Goal: Task Accomplishment & Management: Manage account settings

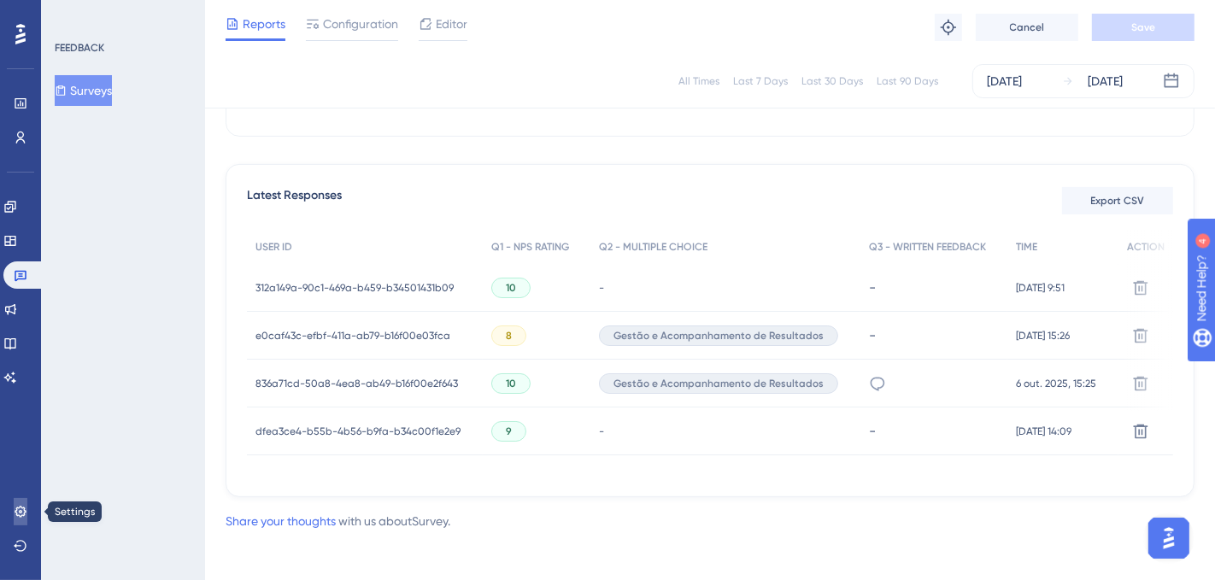
click at [25, 519] on link at bounding box center [21, 511] width 14 height 27
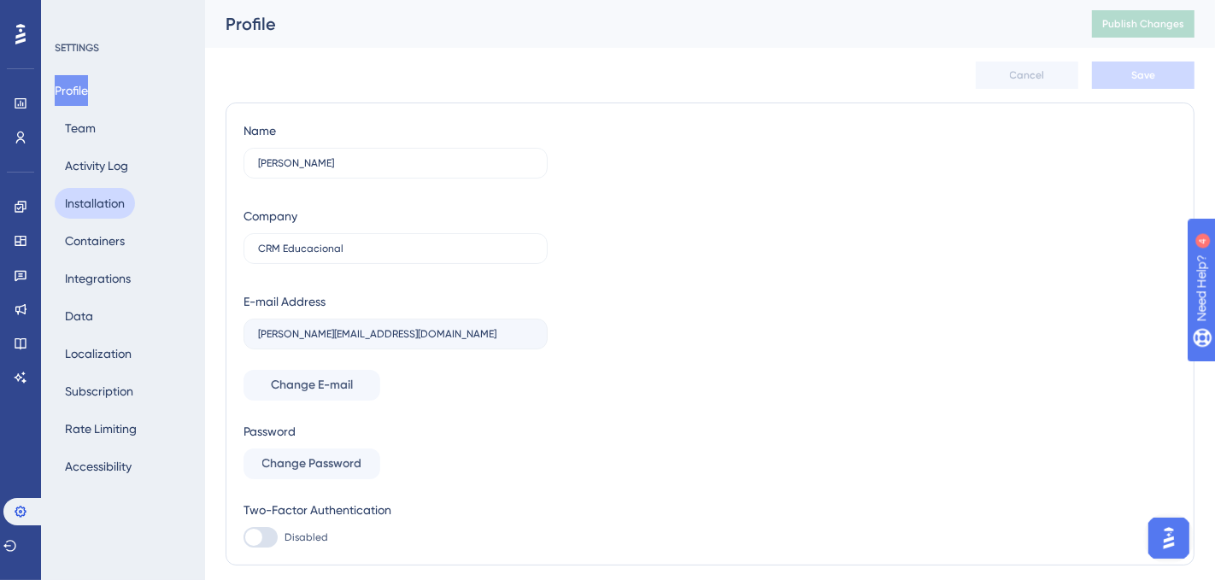
click at [85, 207] on button "Installation" at bounding box center [95, 203] width 80 height 31
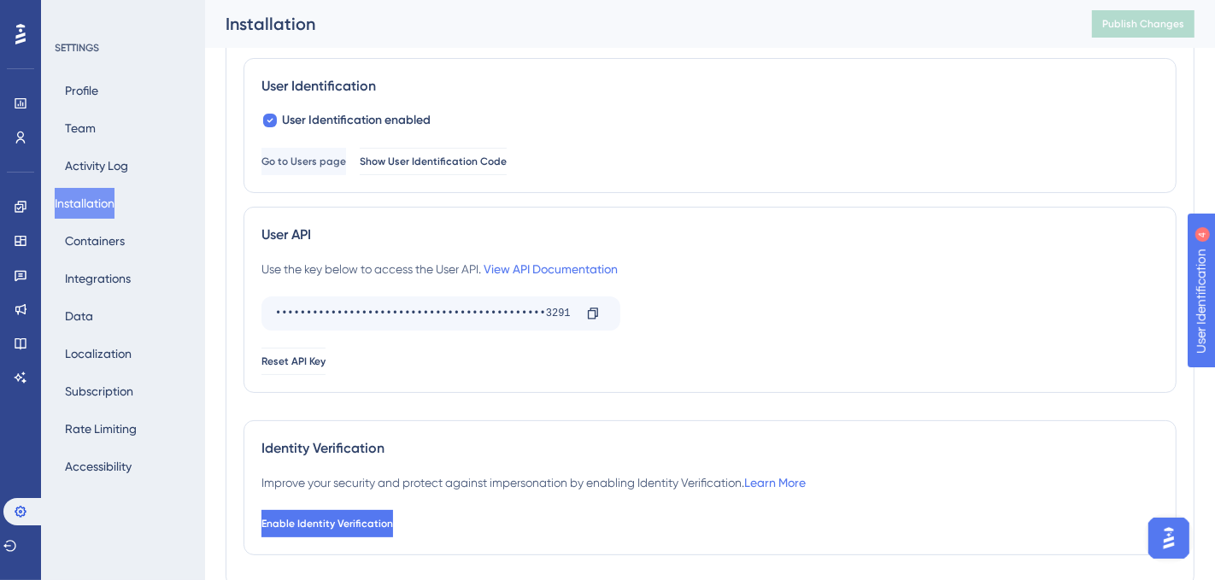
scroll to position [316, 0]
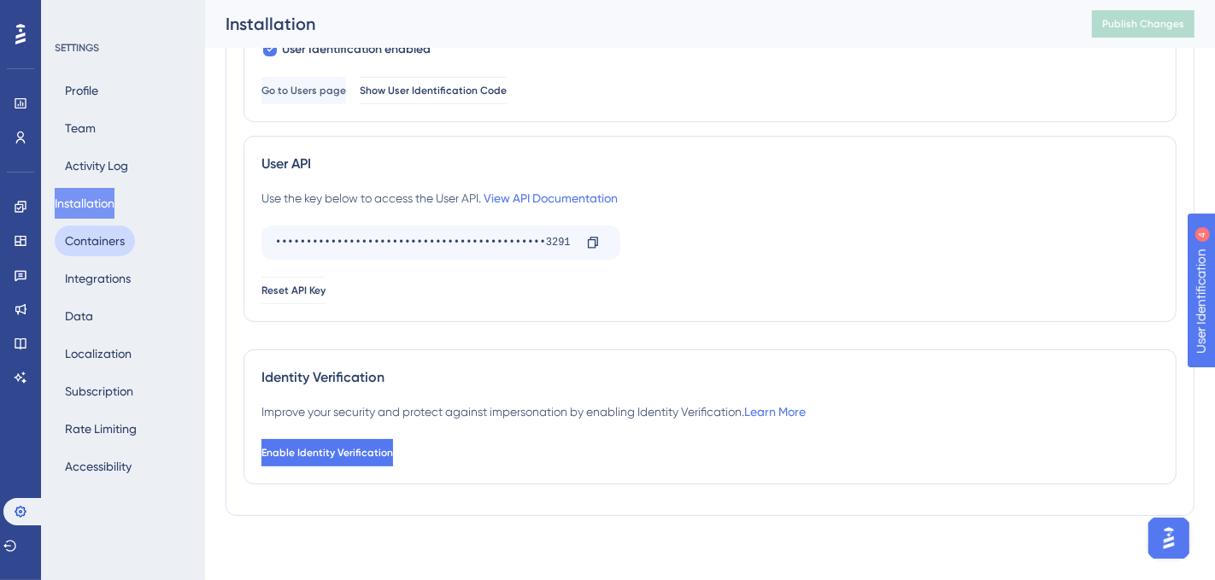
click at [114, 239] on button "Containers" at bounding box center [95, 241] width 80 height 31
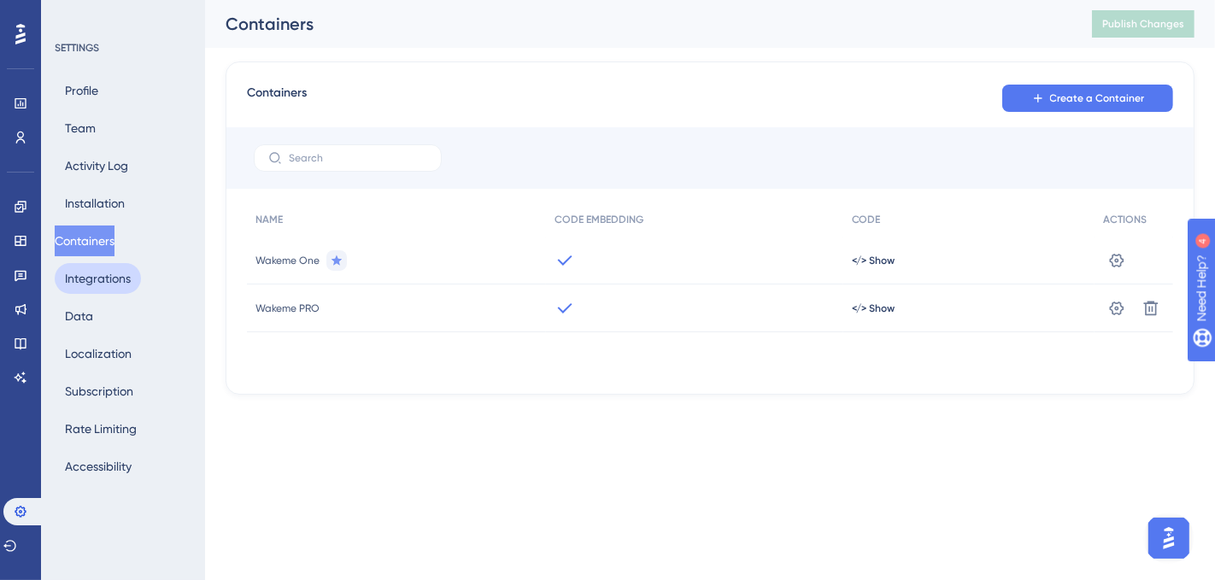
click at [134, 274] on button "Integrations" at bounding box center [98, 278] width 86 height 31
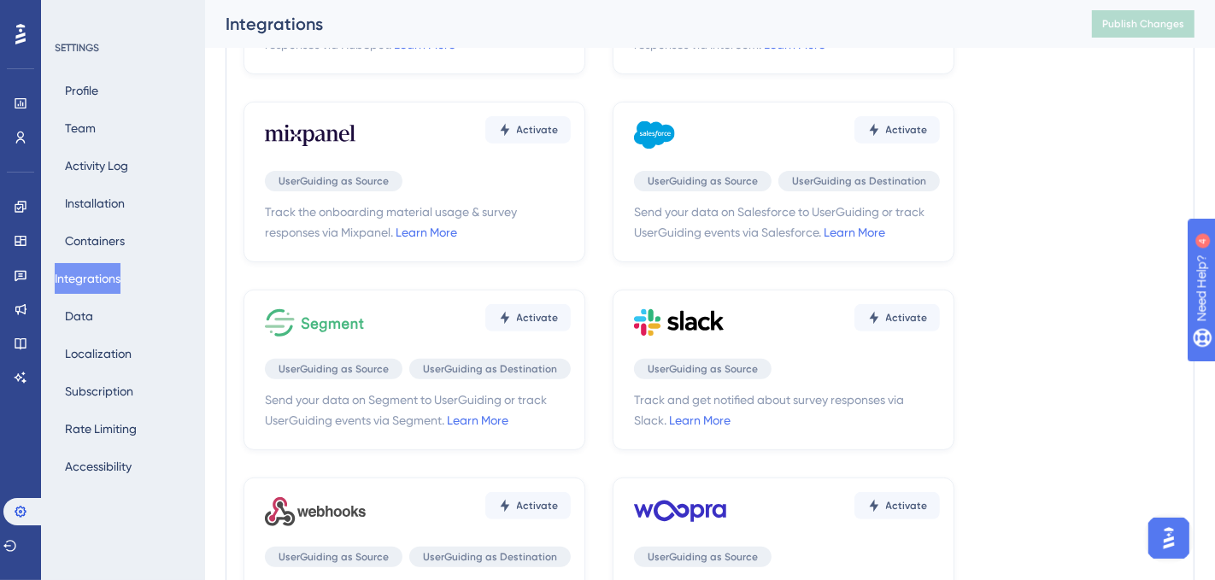
scroll to position [586, 0]
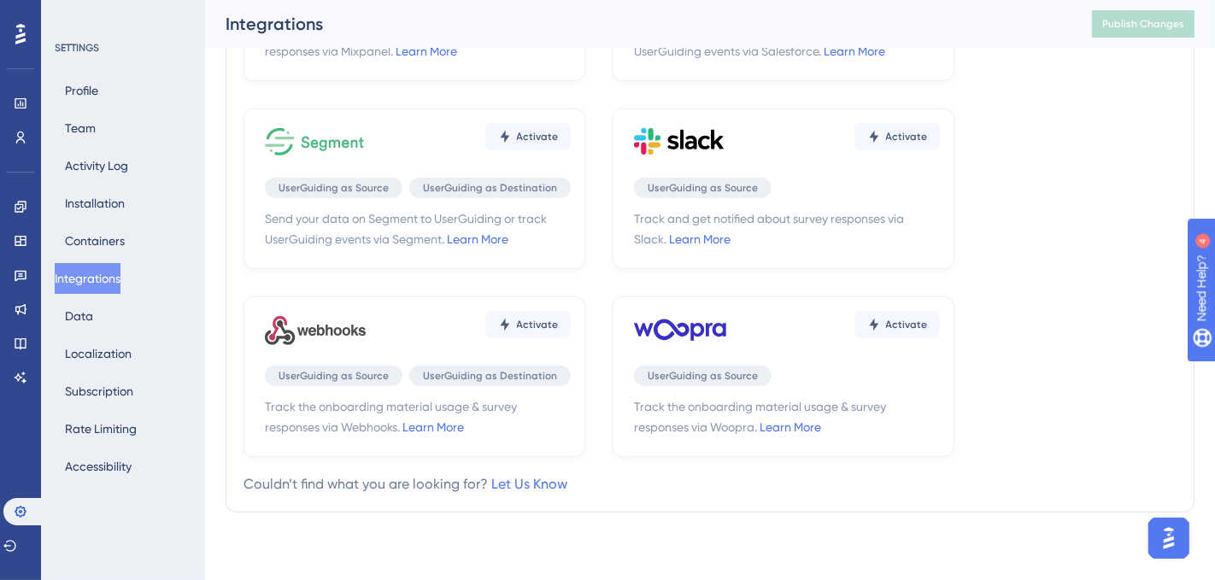
click at [116, 320] on div "Profile Team Activity Log Installation Containers Integrations Data Localizatio…" at bounding box center [124, 278] width 138 height 407
click at [84, 316] on button "Data" at bounding box center [79, 316] width 49 height 31
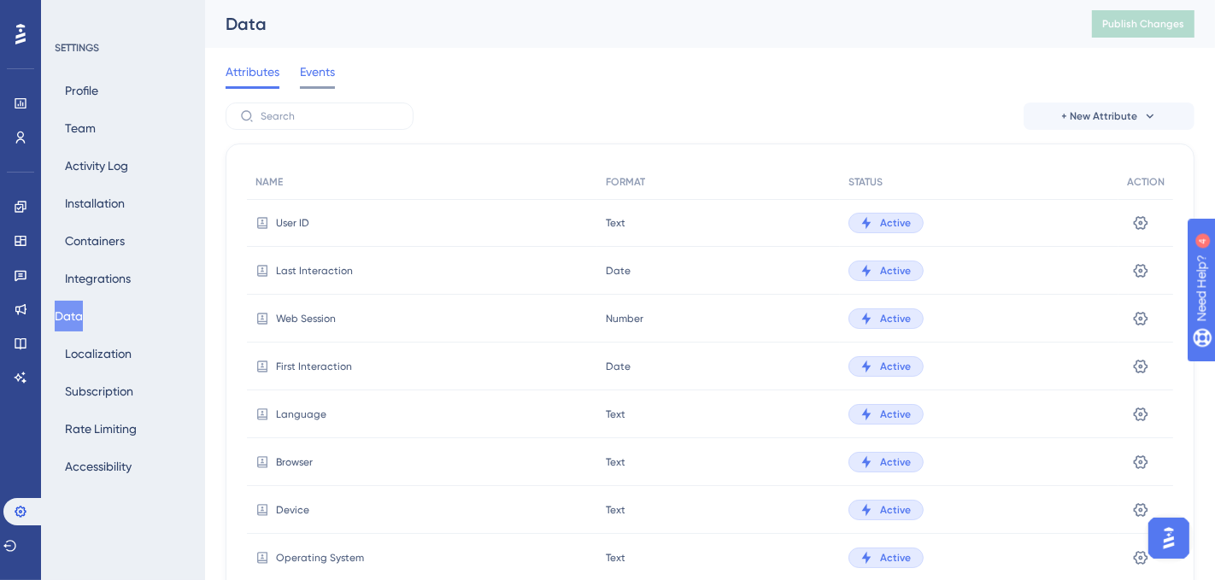
click at [321, 74] on span "Events" at bounding box center [317, 72] width 35 height 21
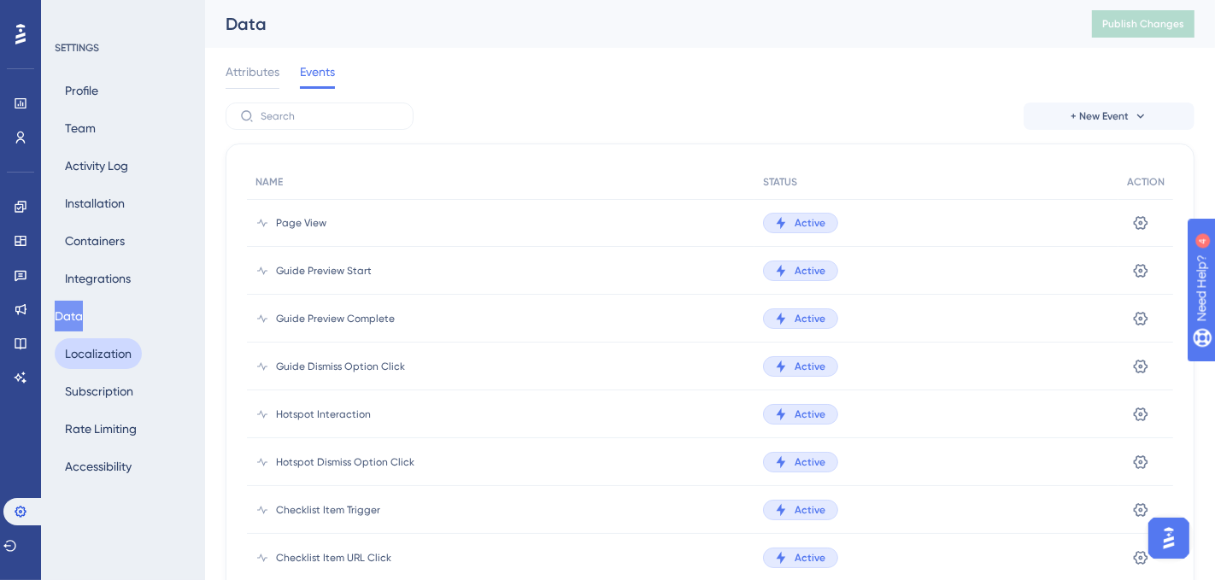
click at [109, 362] on button "Localization" at bounding box center [98, 353] width 87 height 31
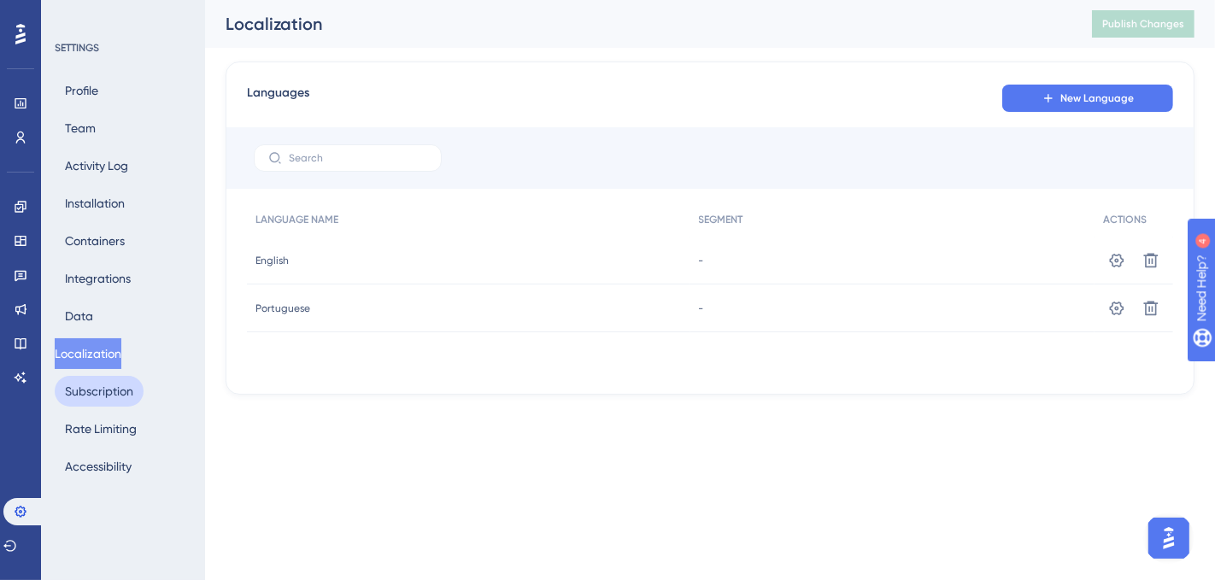
click at [80, 393] on button "Subscription" at bounding box center [99, 391] width 89 height 31
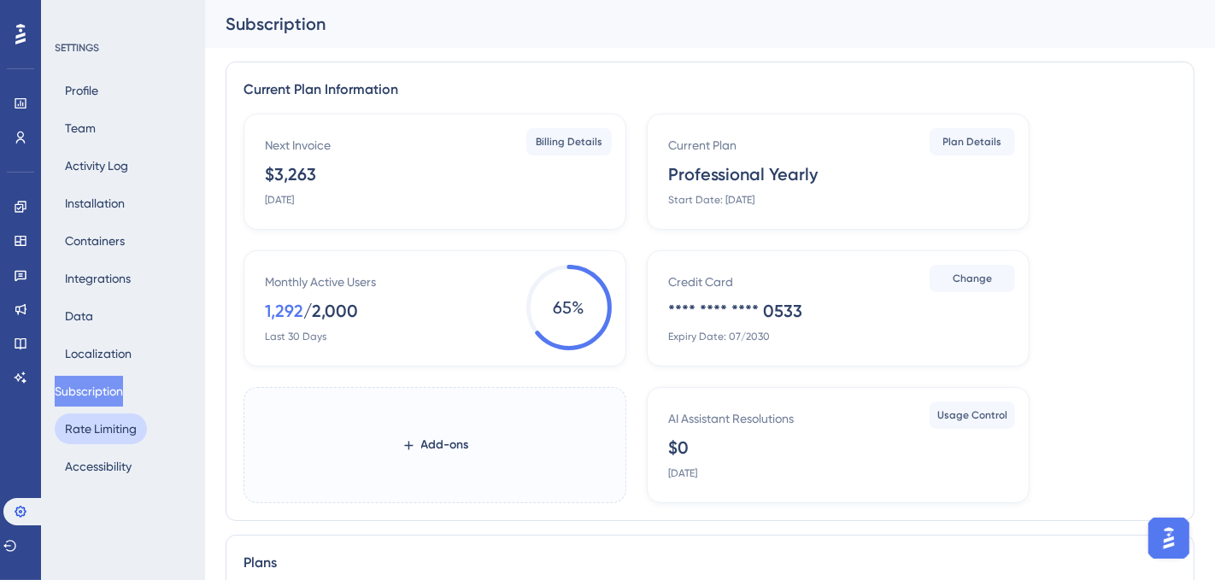
click at [112, 426] on button "Rate Limiting" at bounding box center [101, 429] width 92 height 31
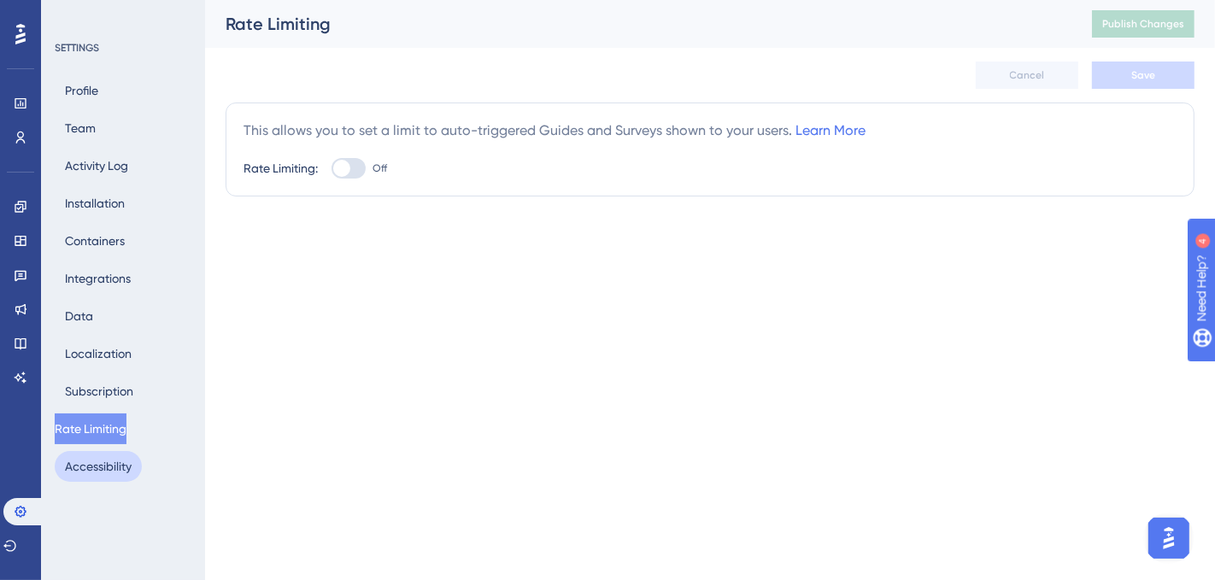
click at [116, 466] on button "Accessibility" at bounding box center [98, 466] width 87 height 31
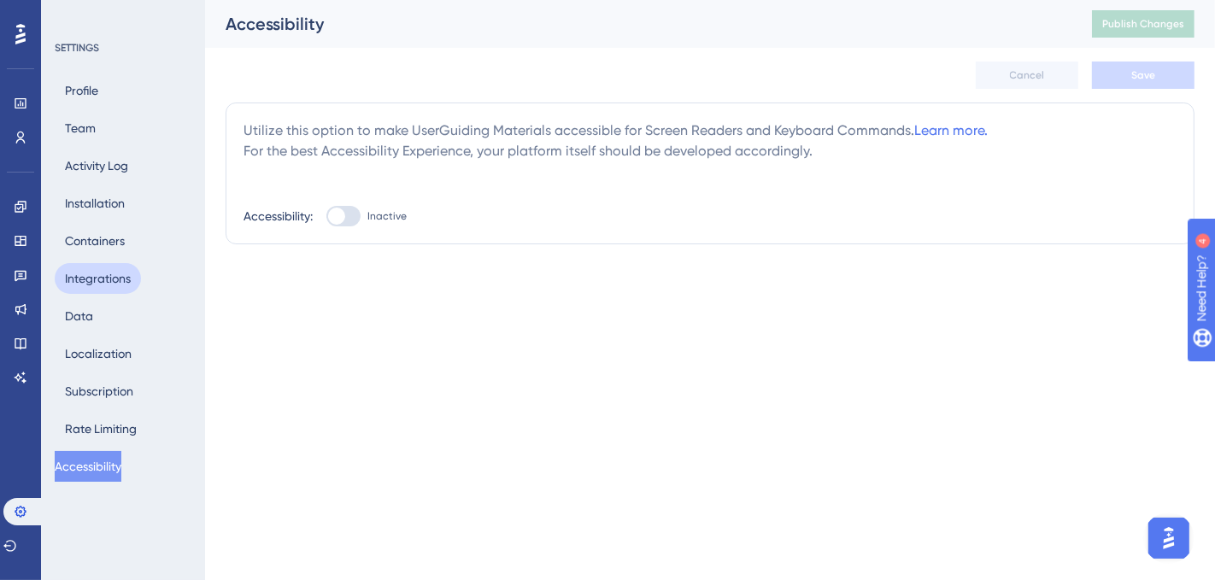
click at [115, 285] on button "Integrations" at bounding box center [98, 278] width 86 height 31
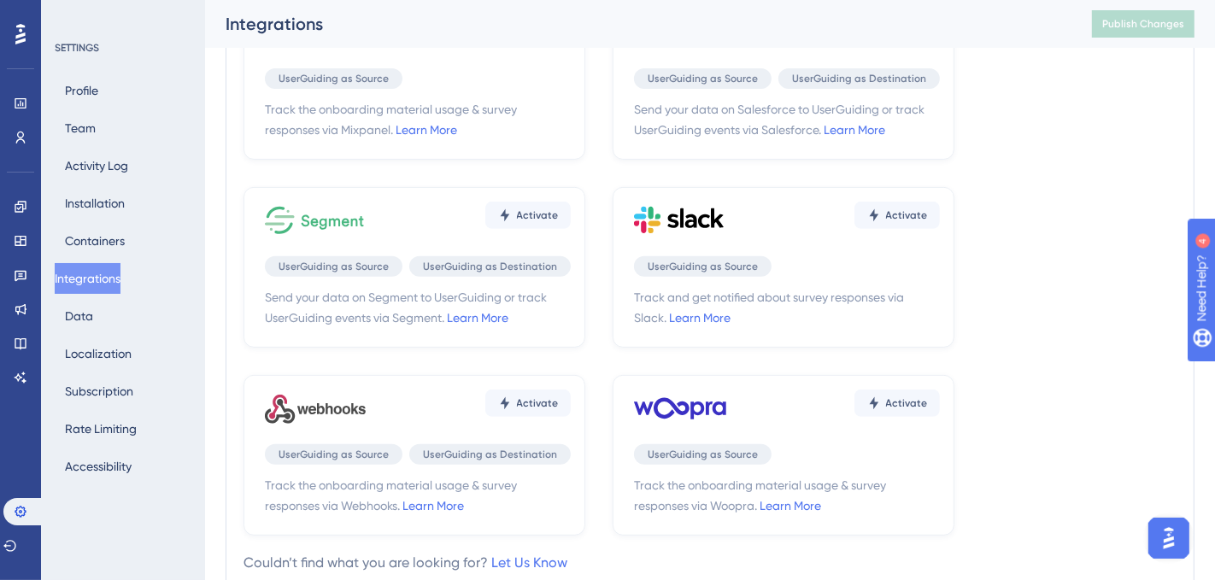
scroll to position [586, 0]
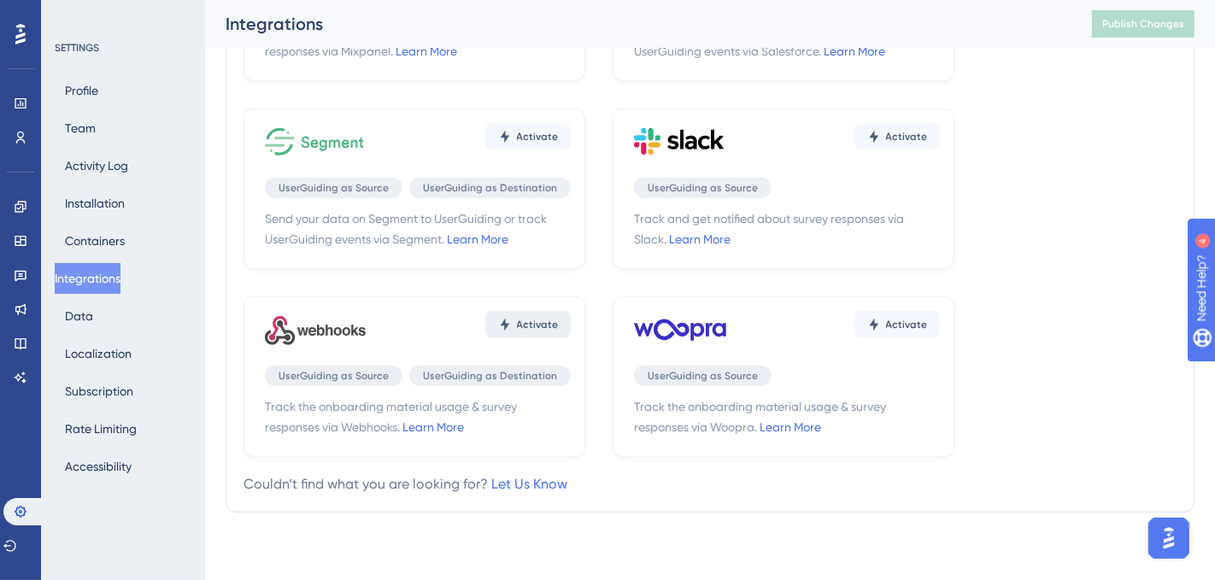
click at [520, 320] on span "Activate" at bounding box center [538, 325] width 42 height 14
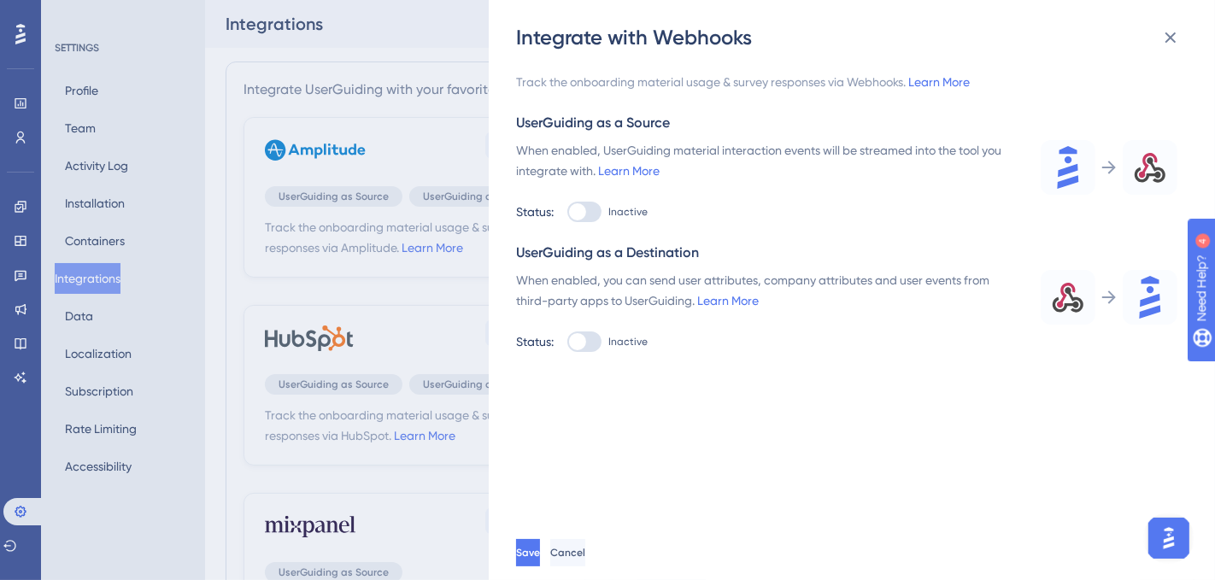
click at [597, 213] on div at bounding box center [585, 212] width 34 height 21
click at [568, 213] on input "Inactive" at bounding box center [567, 212] width 1 height 1
checkbox input "true"
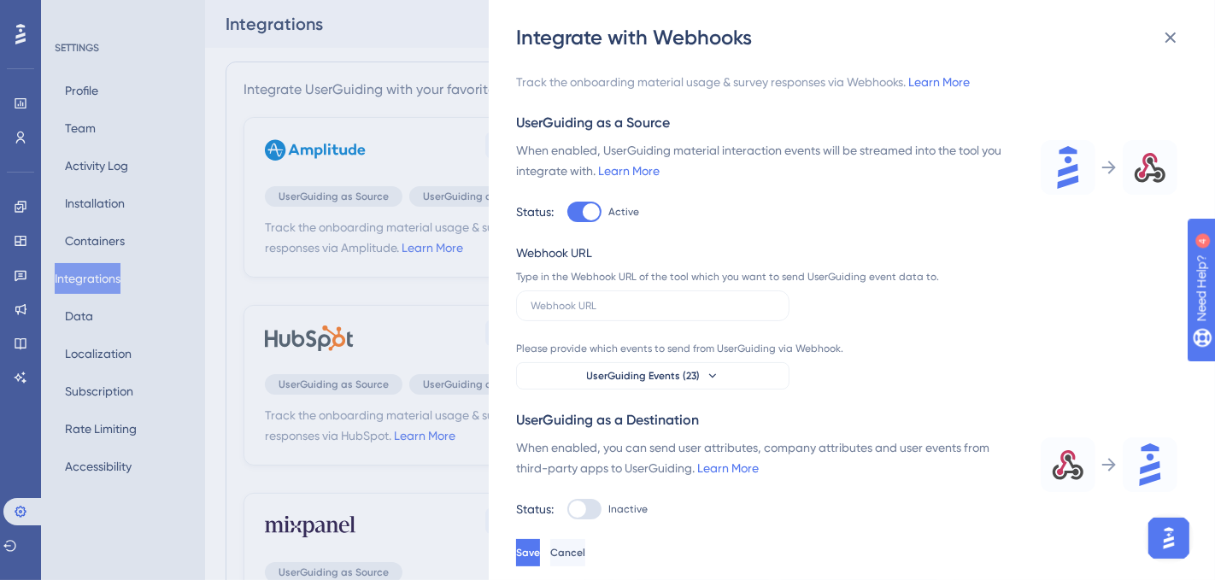
scroll to position [11, 0]
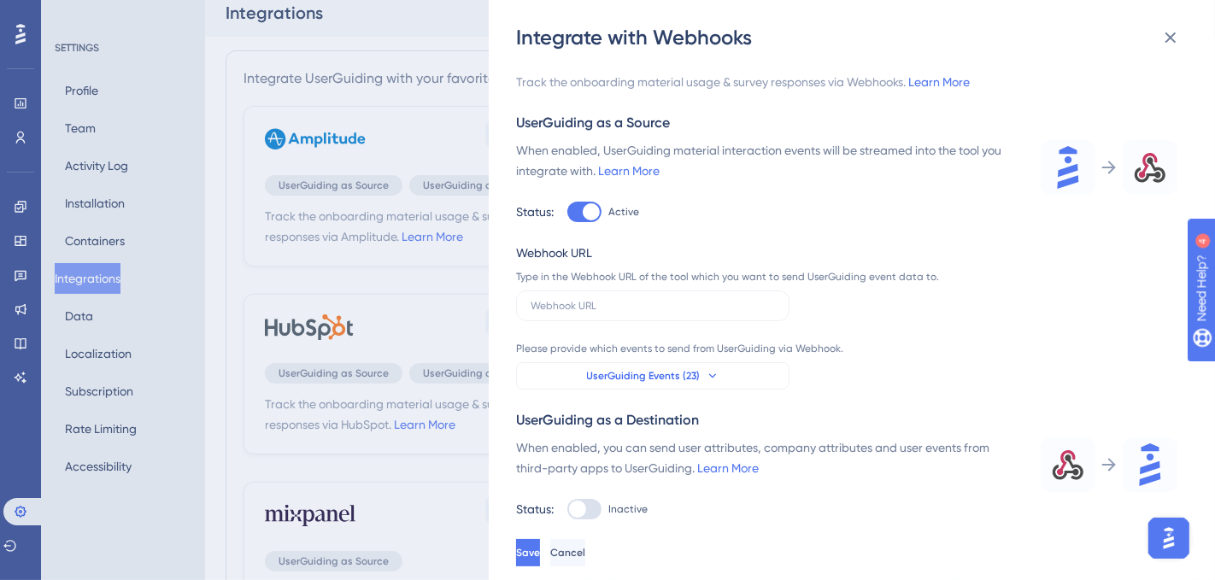
click at [685, 379] on span "UserGuiding Events (23)" at bounding box center [644, 376] width 114 height 14
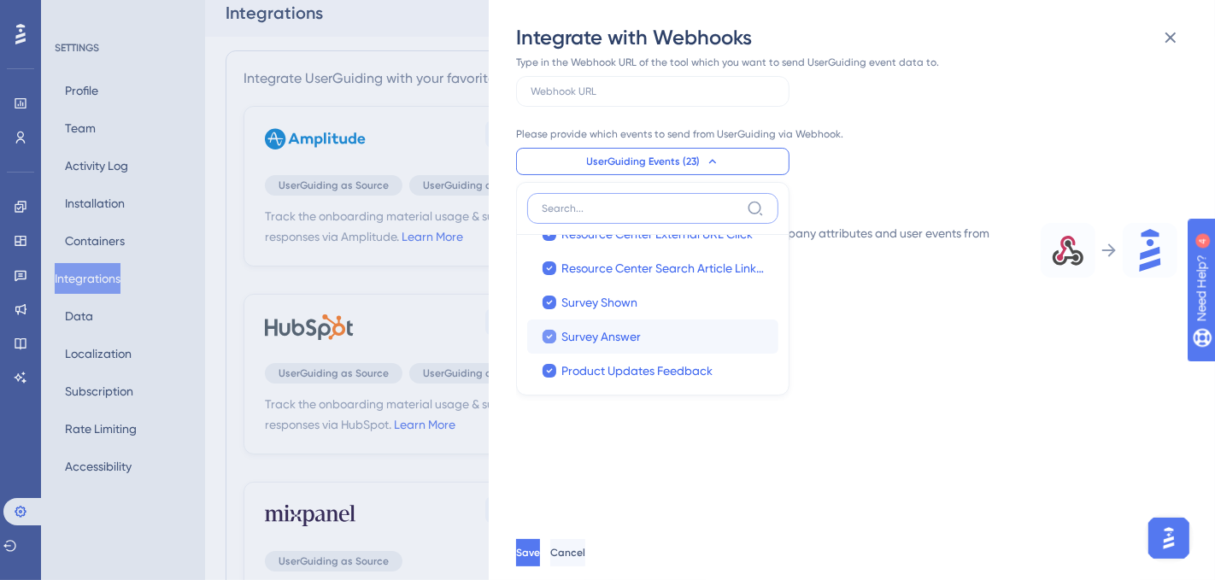
scroll to position [0, 0]
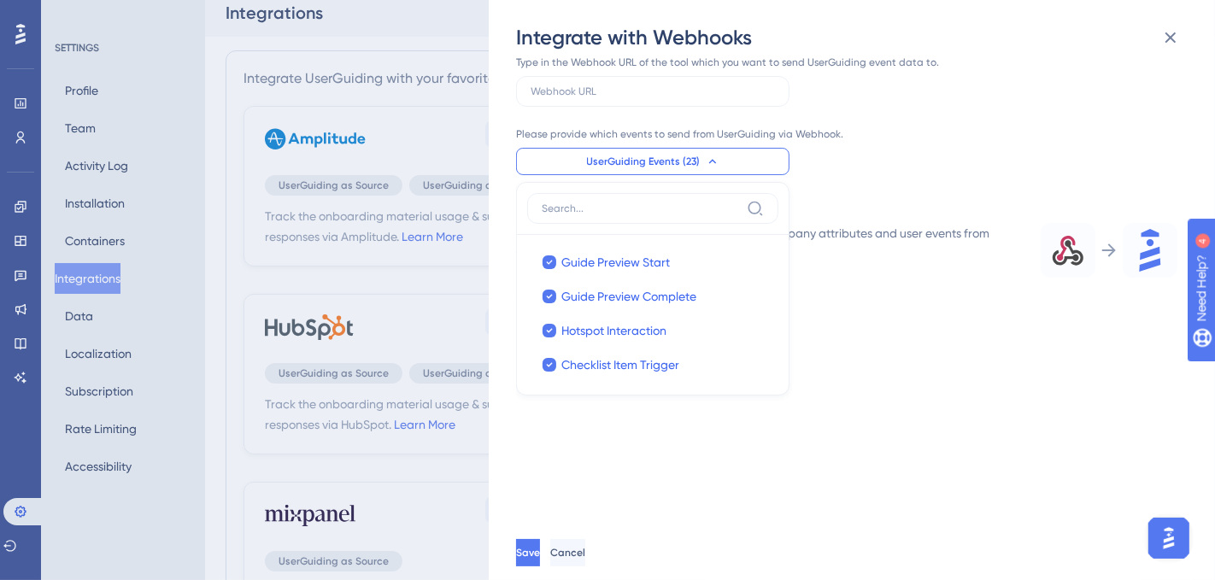
click at [849, 147] on div "Please provide which events to send from UserGuiding via Webhook. UserGuiding E…" at bounding box center [731, 151] width 431 height 48
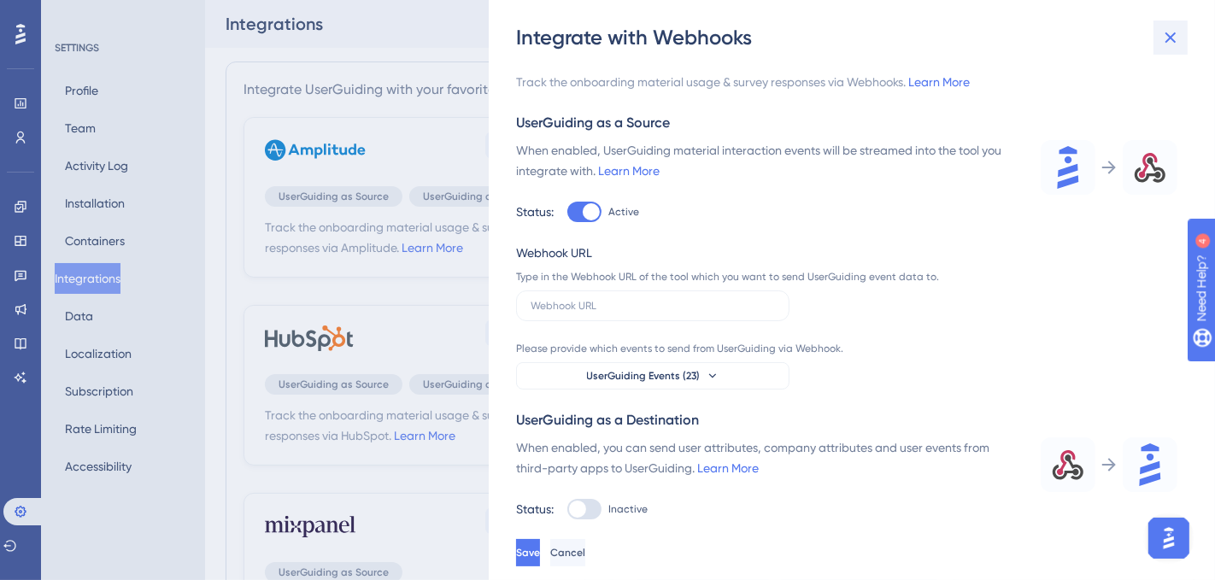
click at [1166, 33] on icon at bounding box center [1171, 37] width 21 height 21
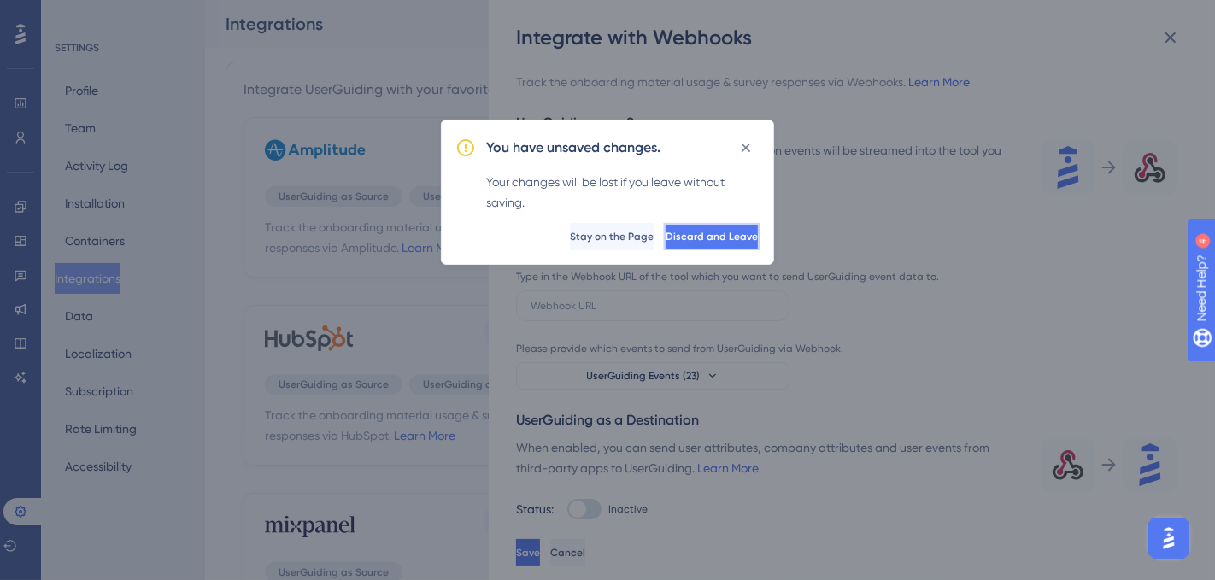
click at [674, 236] on span "Discard and Leave" at bounding box center [712, 237] width 92 height 14
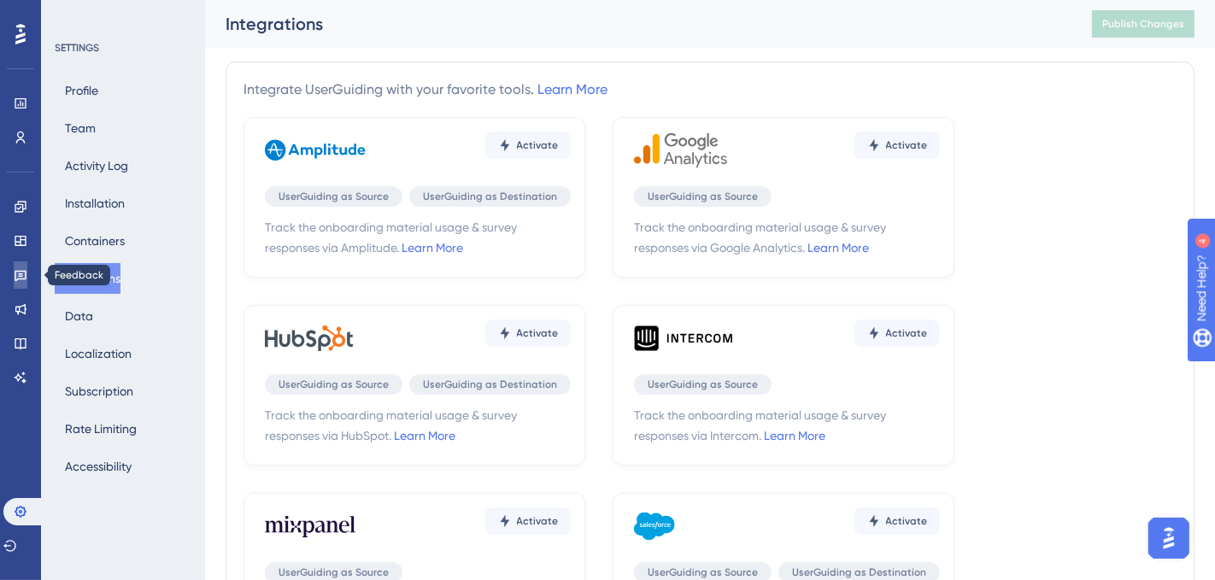
click at [16, 273] on icon at bounding box center [21, 275] width 14 height 14
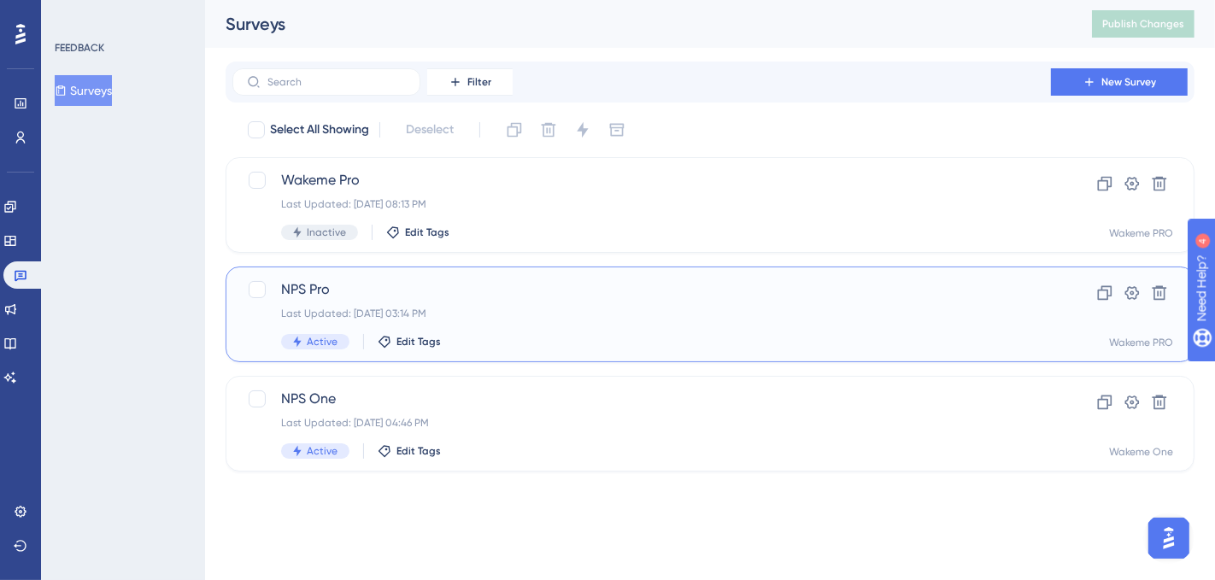
click at [498, 291] on span "NPS Pro" at bounding box center [641, 289] width 721 height 21
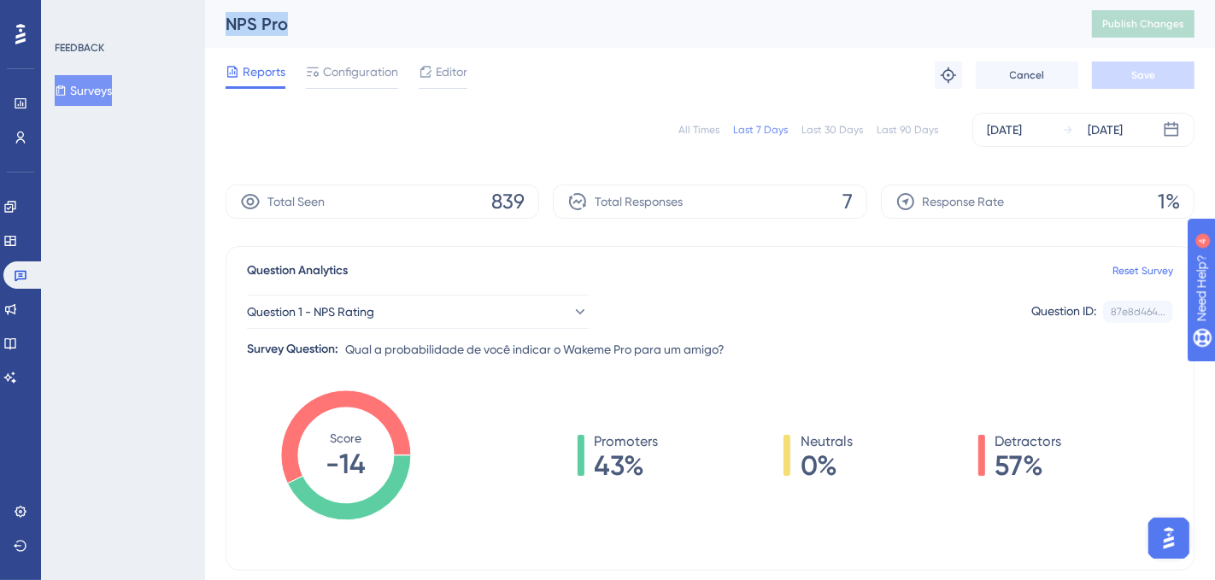
drag, startPoint x: 291, startPoint y: 21, endPoint x: 217, endPoint y: 27, distance: 74.6
click at [217, 27] on div "NPS Pro Publish Changes" at bounding box center [710, 24] width 1010 height 48
copy div "NPS Pro"
click at [99, 94] on button "Surveys" at bounding box center [83, 90] width 57 height 31
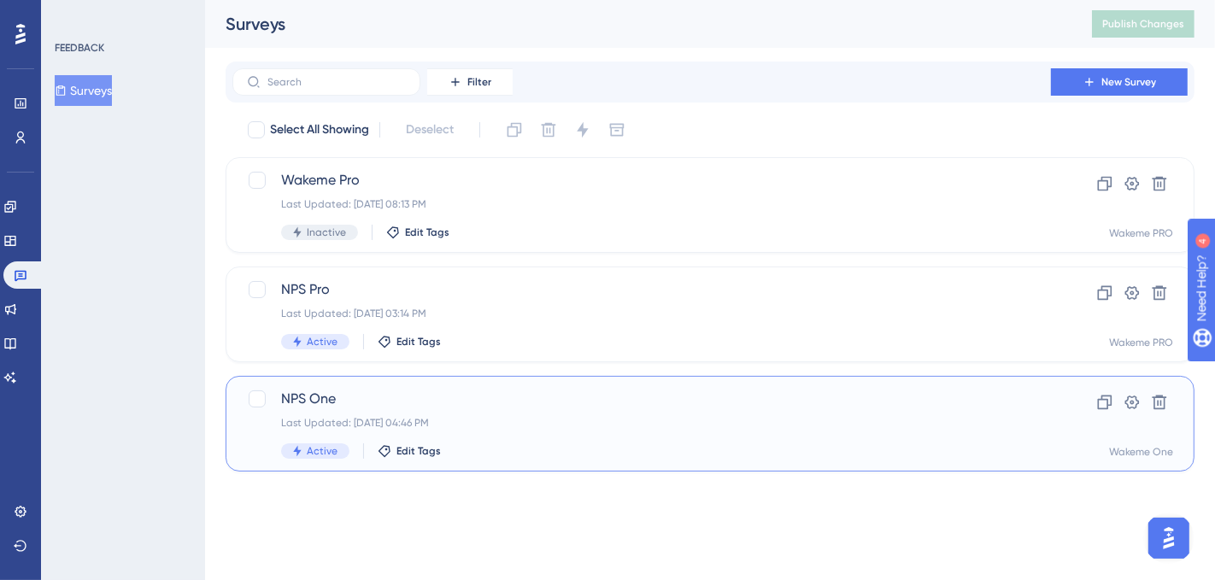
click at [341, 401] on span "NPS One" at bounding box center [641, 399] width 721 height 21
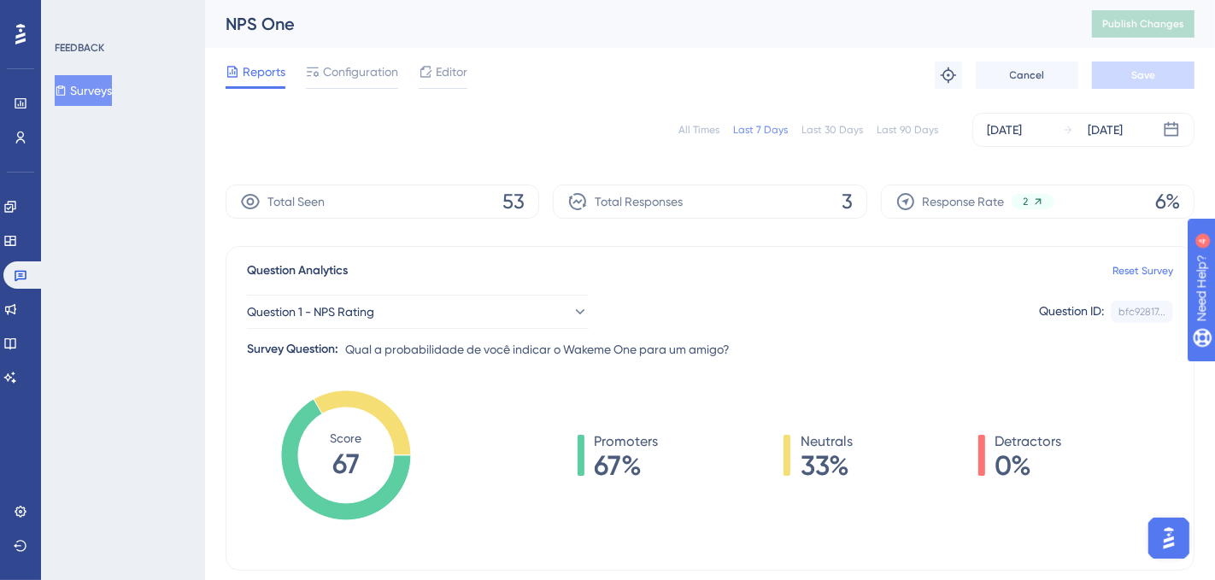
click at [273, 24] on div "NPS One" at bounding box center [638, 24] width 824 height 24
copy div "NPS One"
click at [350, 73] on span "Configuration" at bounding box center [360, 72] width 75 height 21
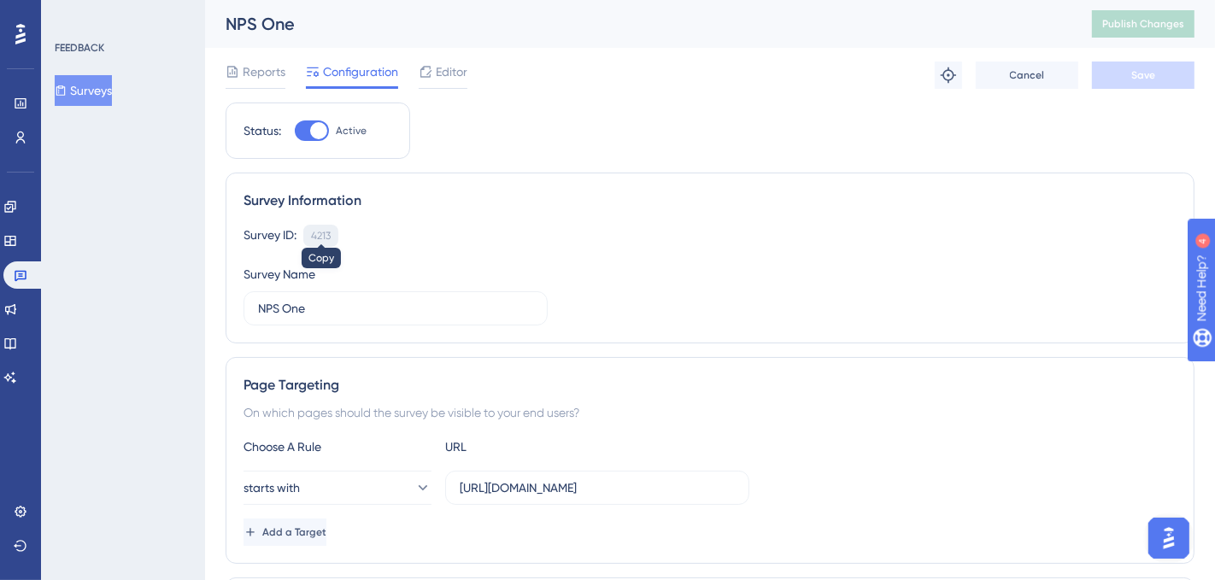
click at [321, 233] on div "4213" at bounding box center [321, 236] width 20 height 14
copy div "4213"
click at [322, 230] on div "4213" at bounding box center [321, 236] width 20 height 14
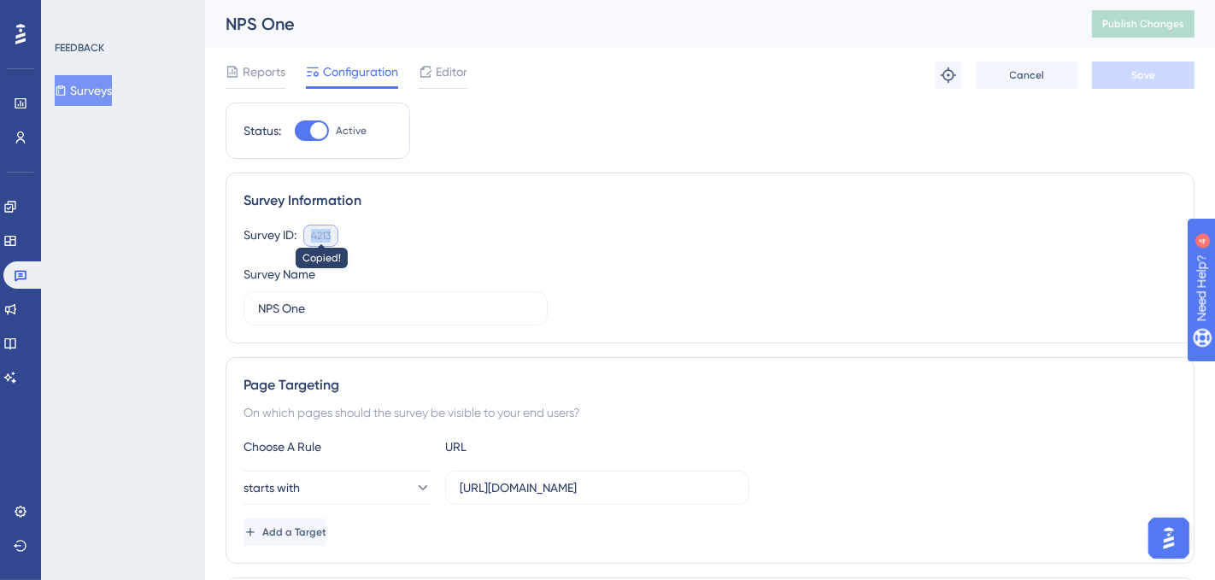
copy div "4213"
click at [322, 230] on div "4213" at bounding box center [321, 236] width 20 height 14
click at [318, 235] on div "4213" at bounding box center [321, 236] width 20 height 14
click at [112, 91] on button "Surveys" at bounding box center [83, 90] width 57 height 31
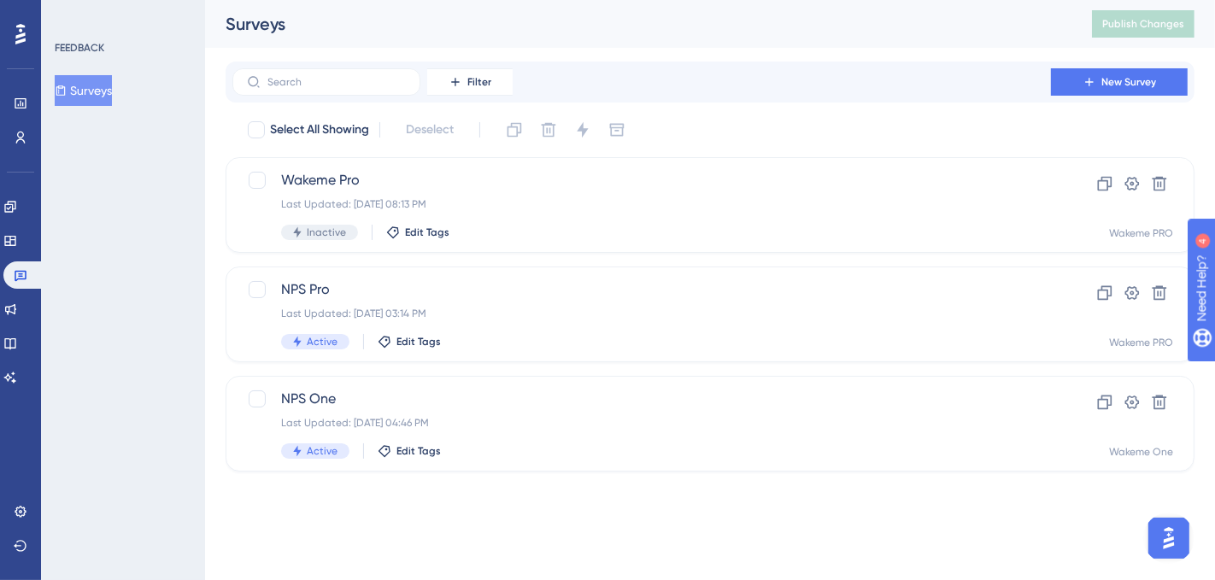
click at [99, 95] on button "Surveys" at bounding box center [83, 90] width 57 height 31
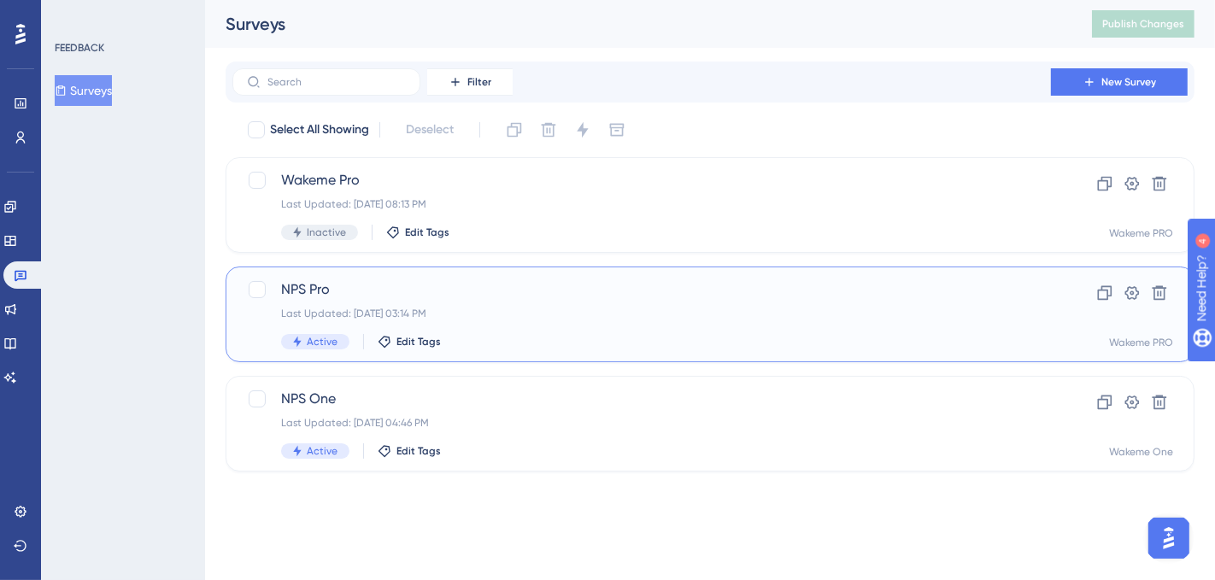
click at [443, 292] on span "NPS Pro" at bounding box center [641, 289] width 721 height 21
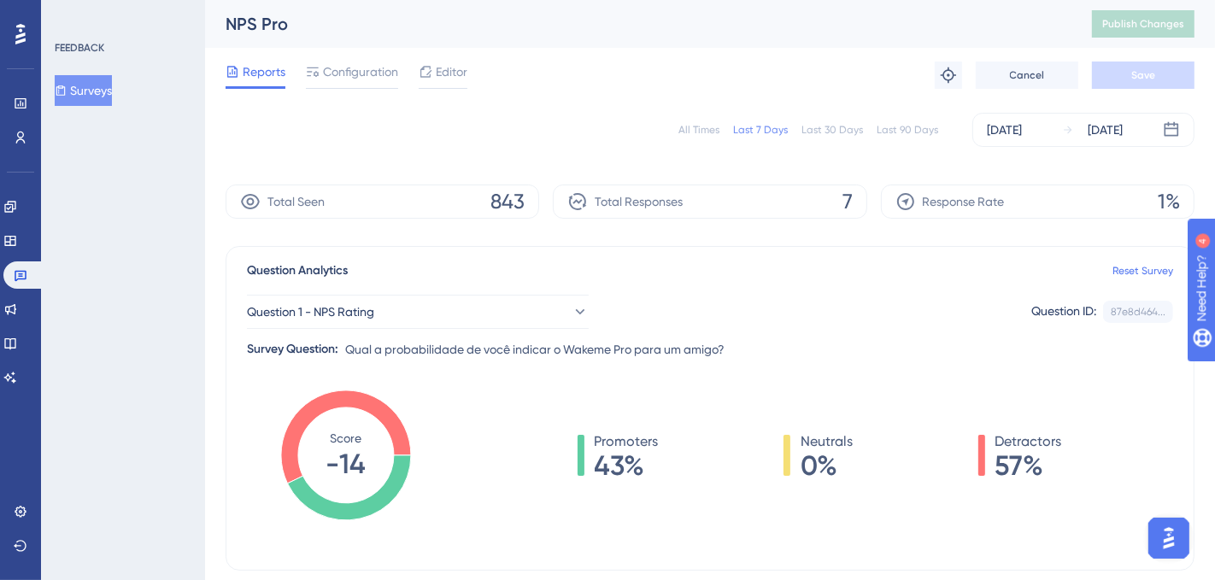
click at [350, 74] on span "Configuration" at bounding box center [360, 72] width 75 height 21
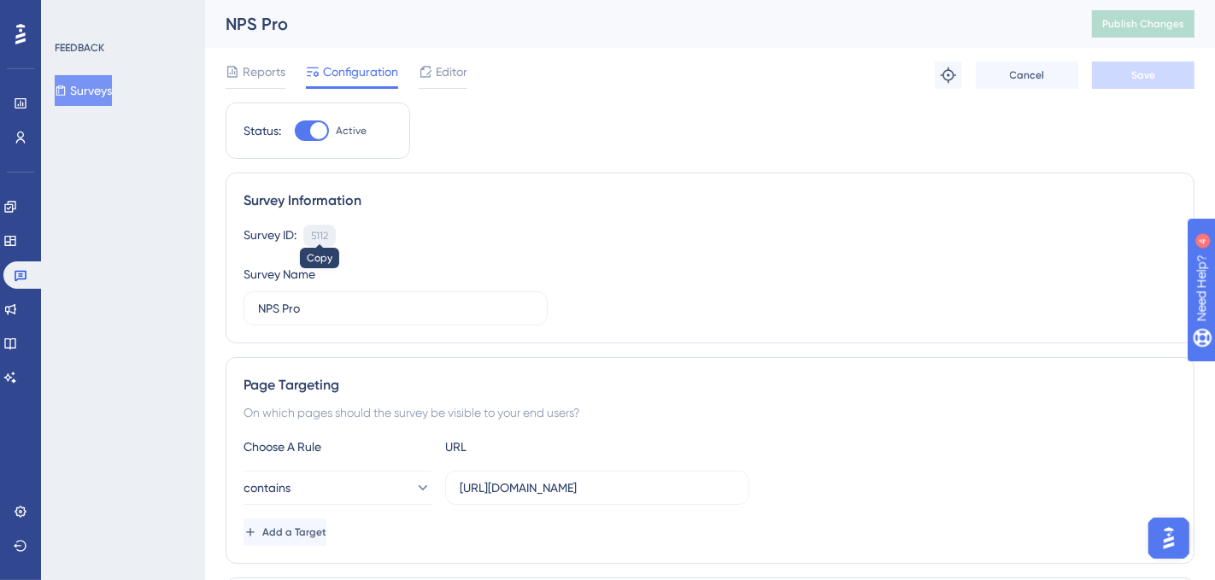
click at [320, 237] on div "5112" at bounding box center [319, 236] width 17 height 14
